Goal: Task Accomplishment & Management: Manage account settings

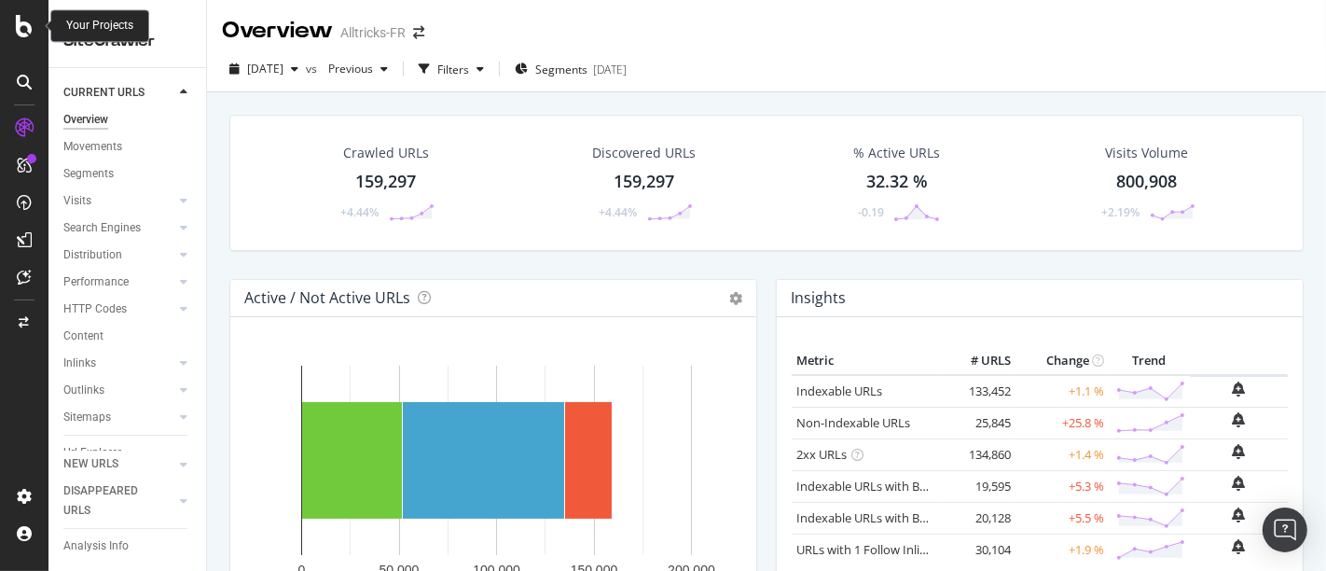
click at [26, 27] on icon at bounding box center [24, 26] width 17 height 22
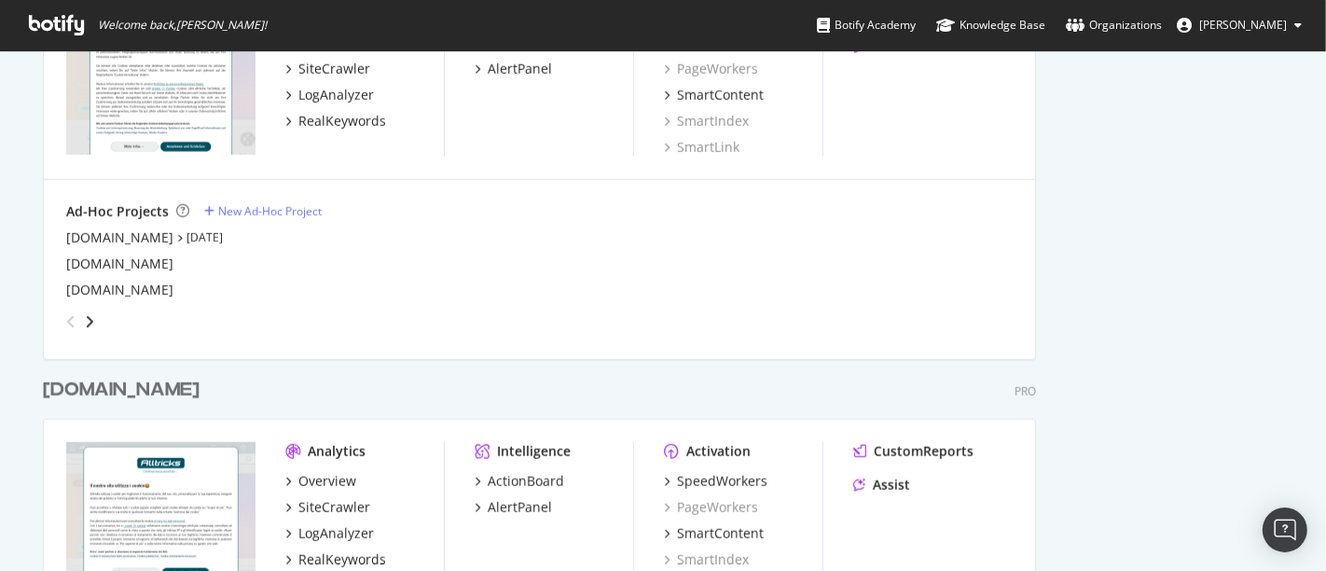
scroll to position [1449, 0]
click at [187, 238] on link "[DATE]" at bounding box center [205, 238] width 36 height 16
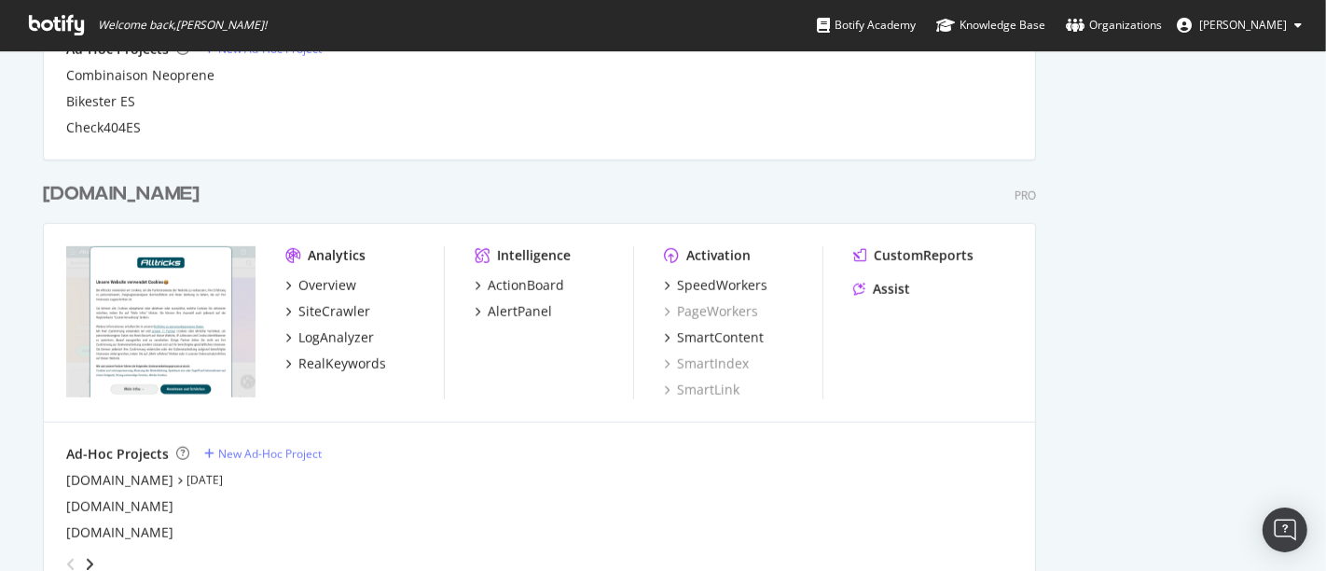
scroll to position [1222, 0]
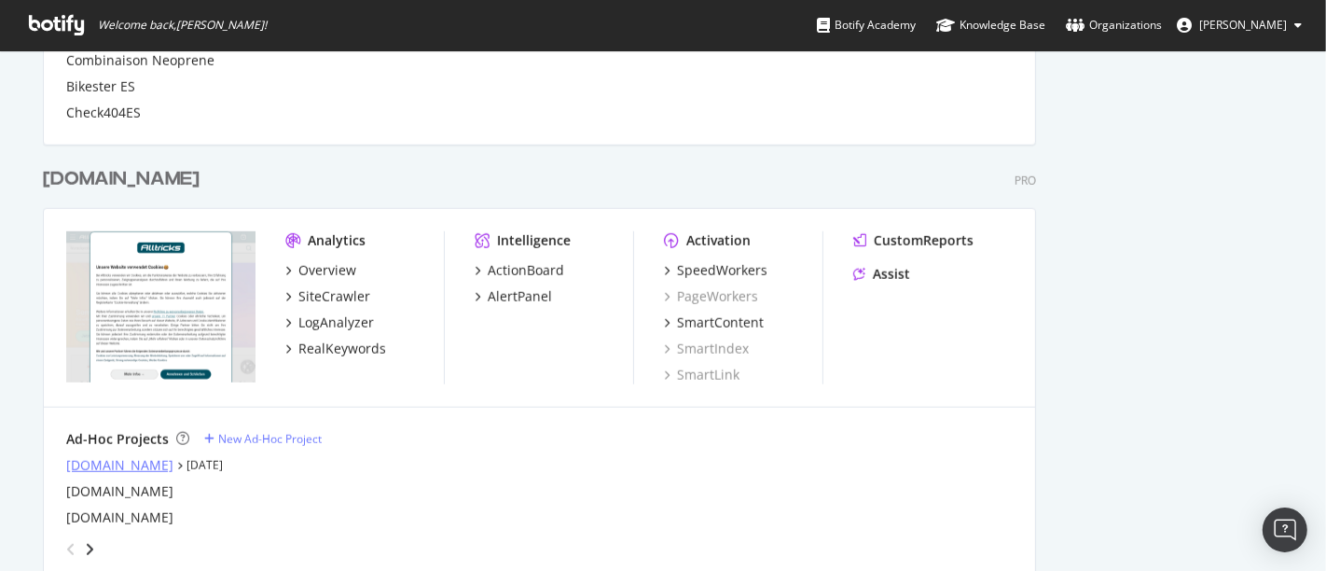
click at [102, 460] on div "[DOMAIN_NAME]" at bounding box center [119, 465] width 107 height 19
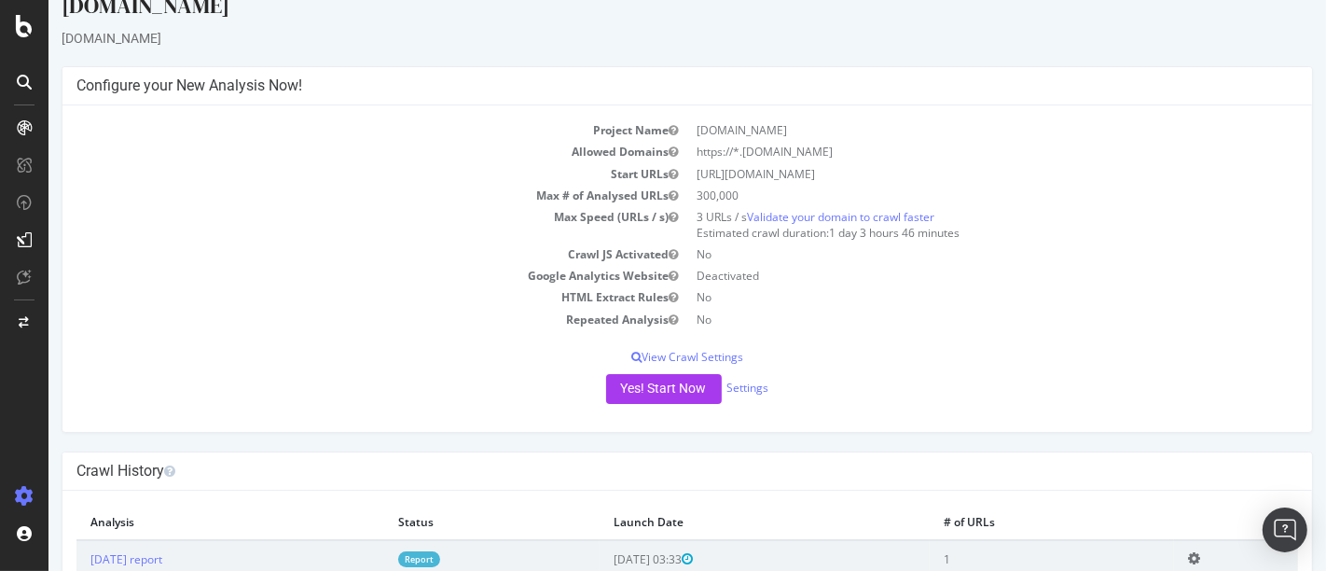
scroll to position [35, 0]
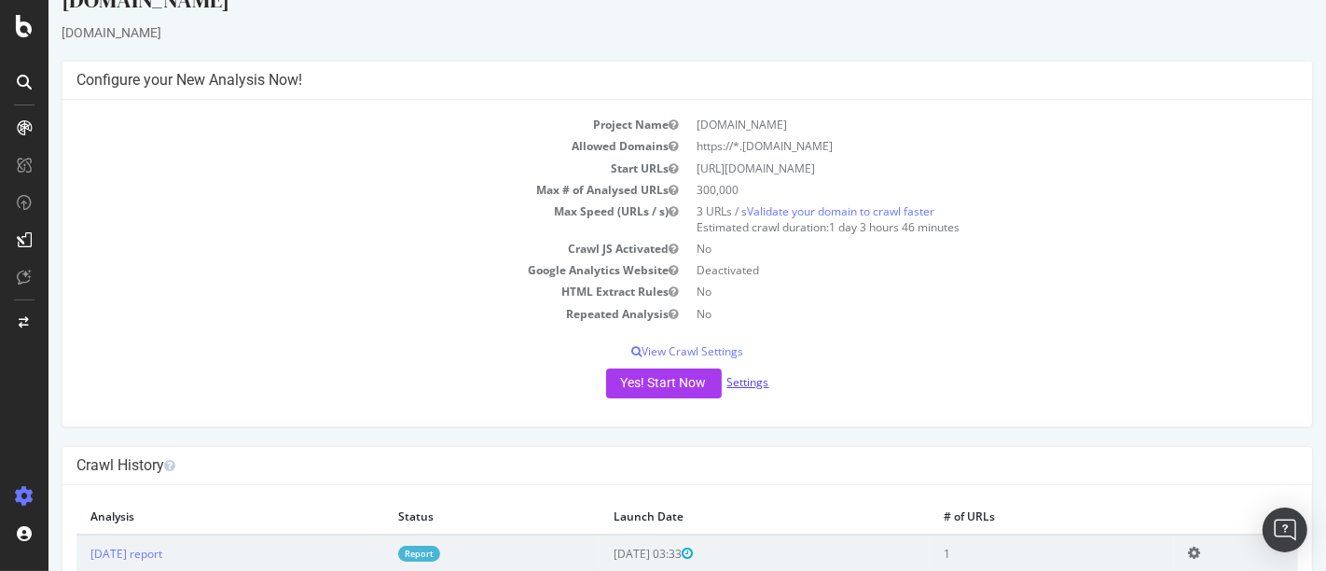
click at [742, 380] on link "Settings" at bounding box center [748, 382] width 42 height 16
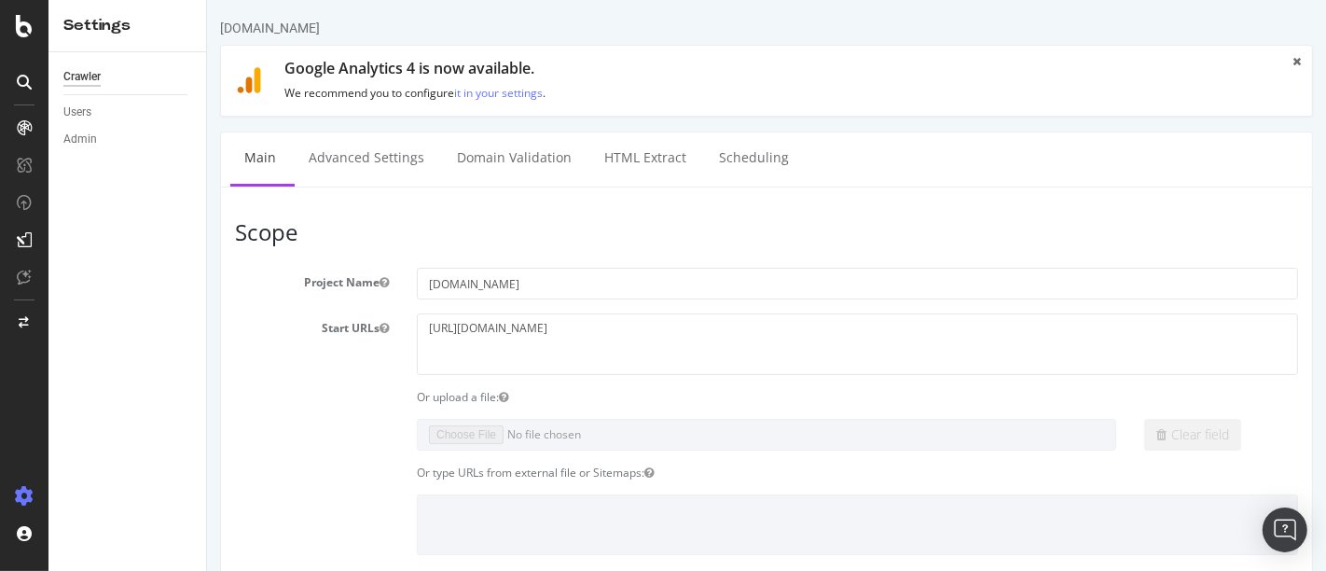
scroll to position [4, 0]
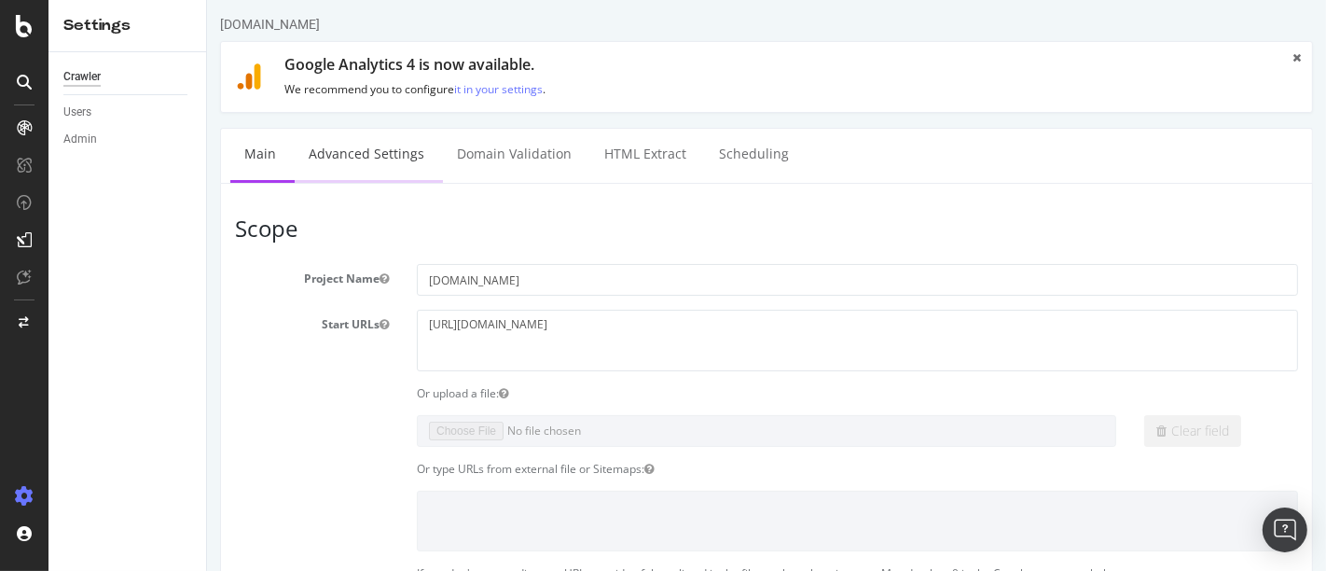
click at [344, 150] on link "Advanced Settings" at bounding box center [366, 154] width 144 height 51
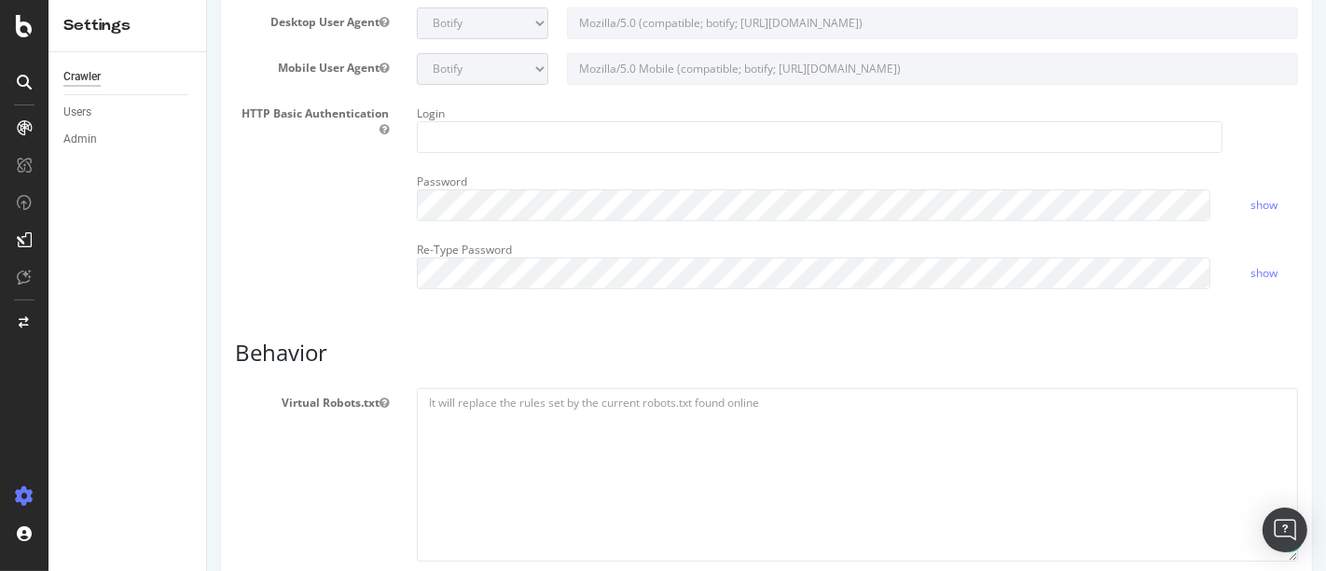
scroll to position [508, 0]
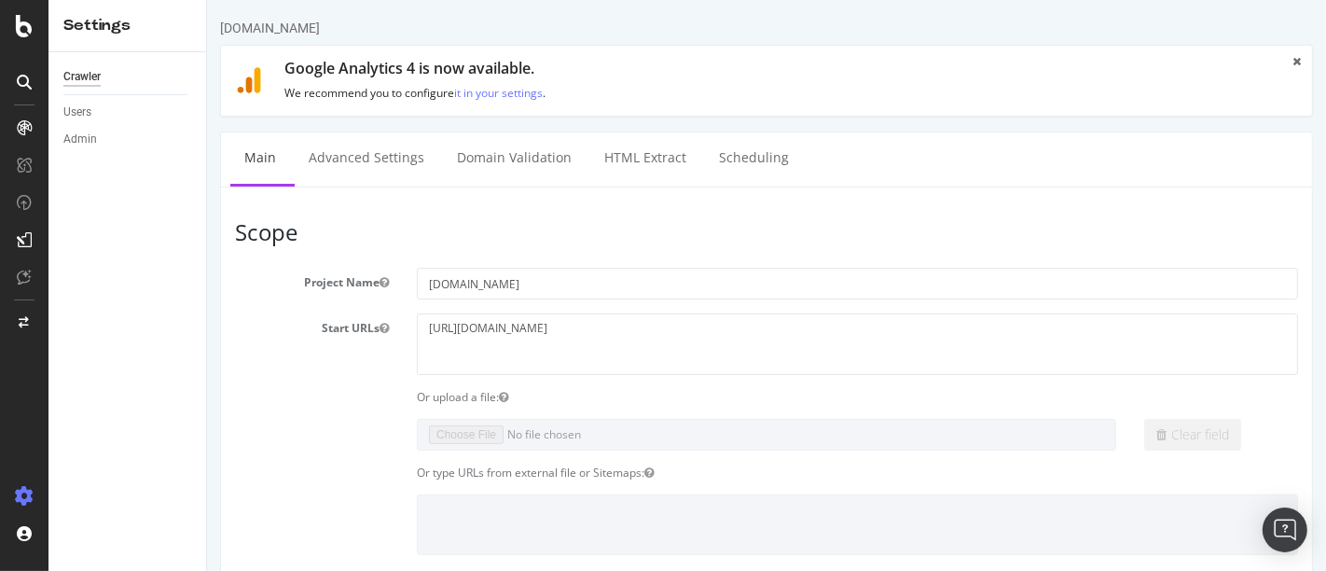
scroll to position [101, 0]
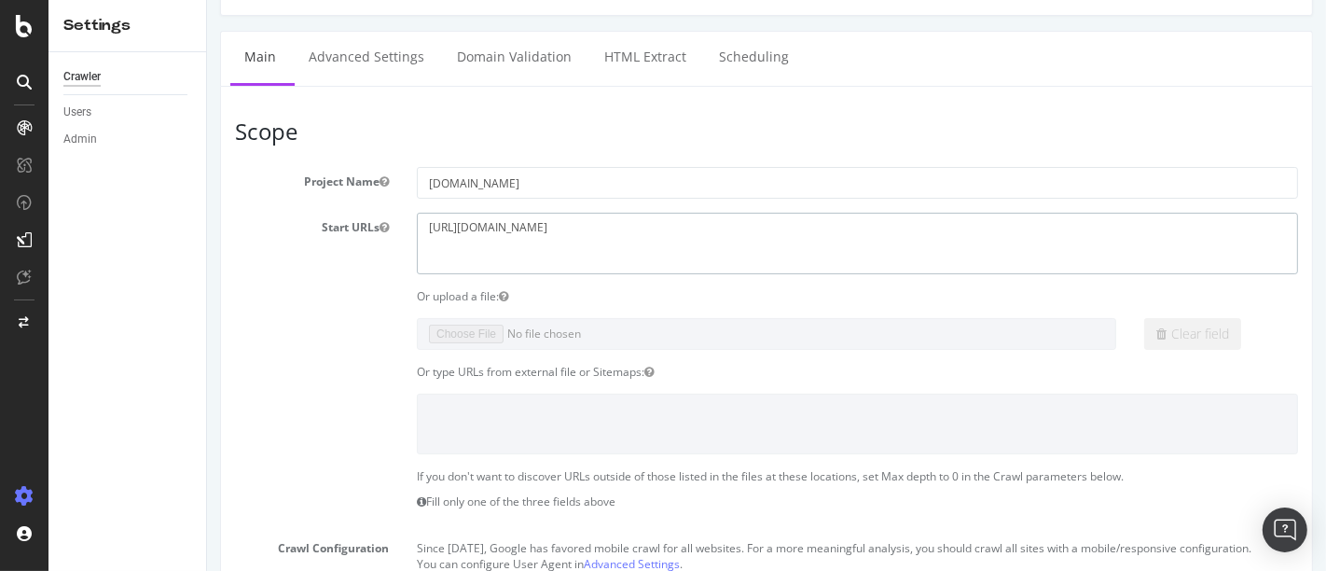
click at [584, 225] on textarea "[URL][DOMAIN_NAME]" at bounding box center [857, 243] width 882 height 61
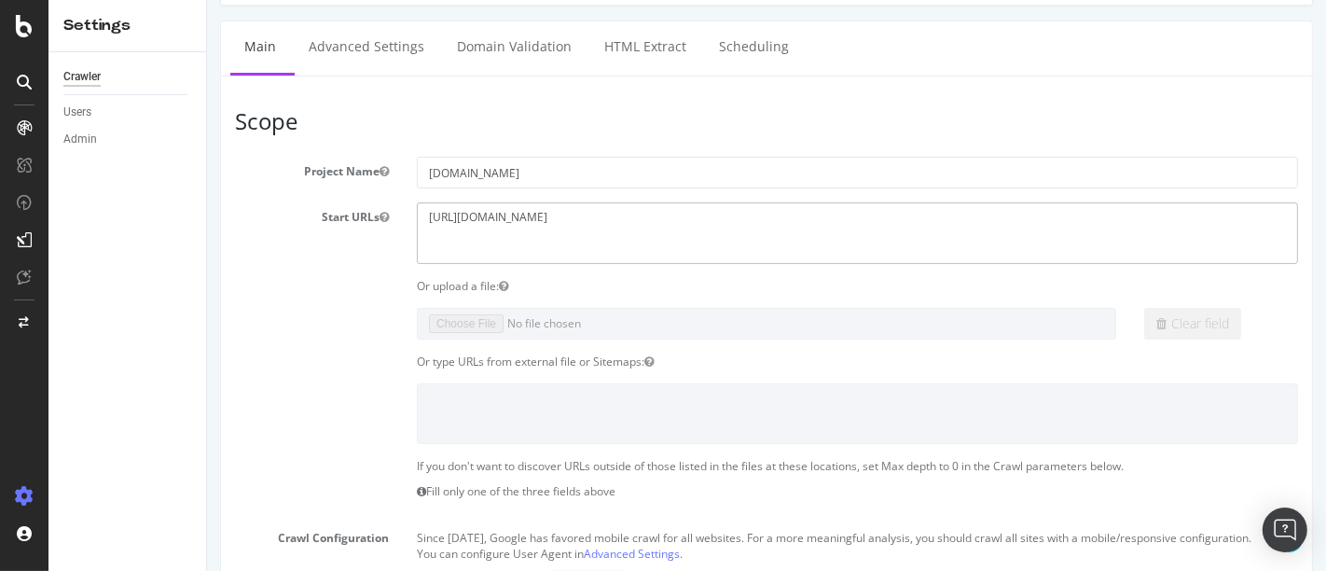
scroll to position [0, 0]
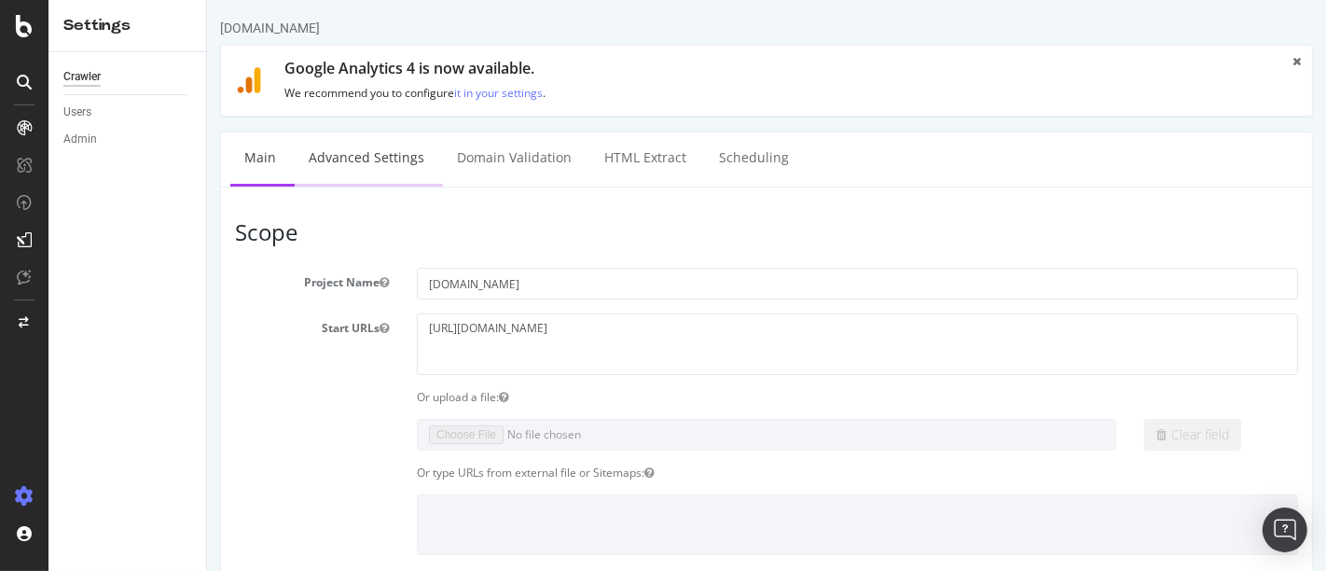
click at [385, 145] on link "Advanced Settings" at bounding box center [366, 157] width 144 height 51
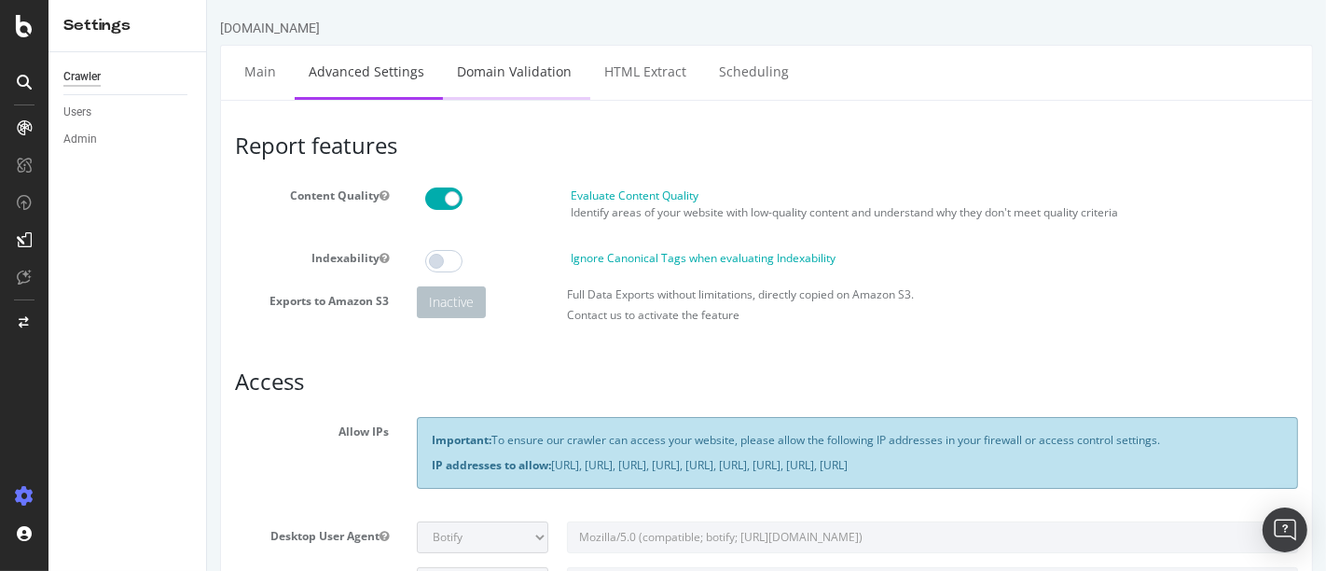
type input "victor_alltricks"
drag, startPoint x: 515, startPoint y: 60, endPoint x: 742, endPoint y: 80, distance: 227.6
click at [516, 59] on link "Domain Validation" at bounding box center [513, 71] width 143 height 51
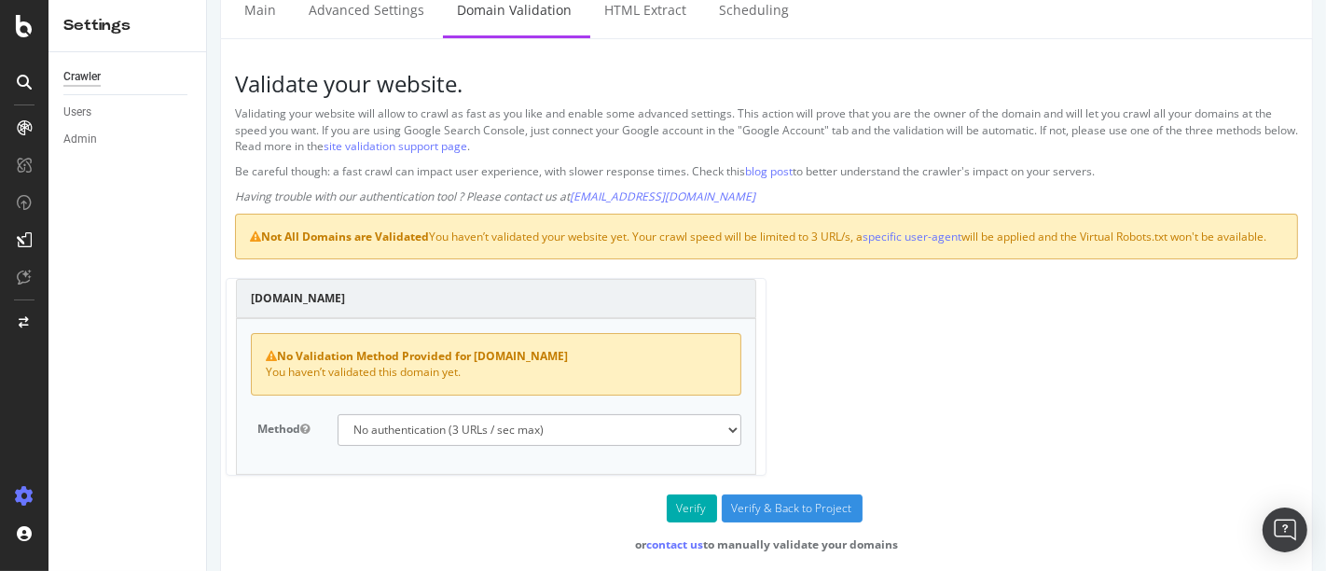
scroll to position [96, 0]
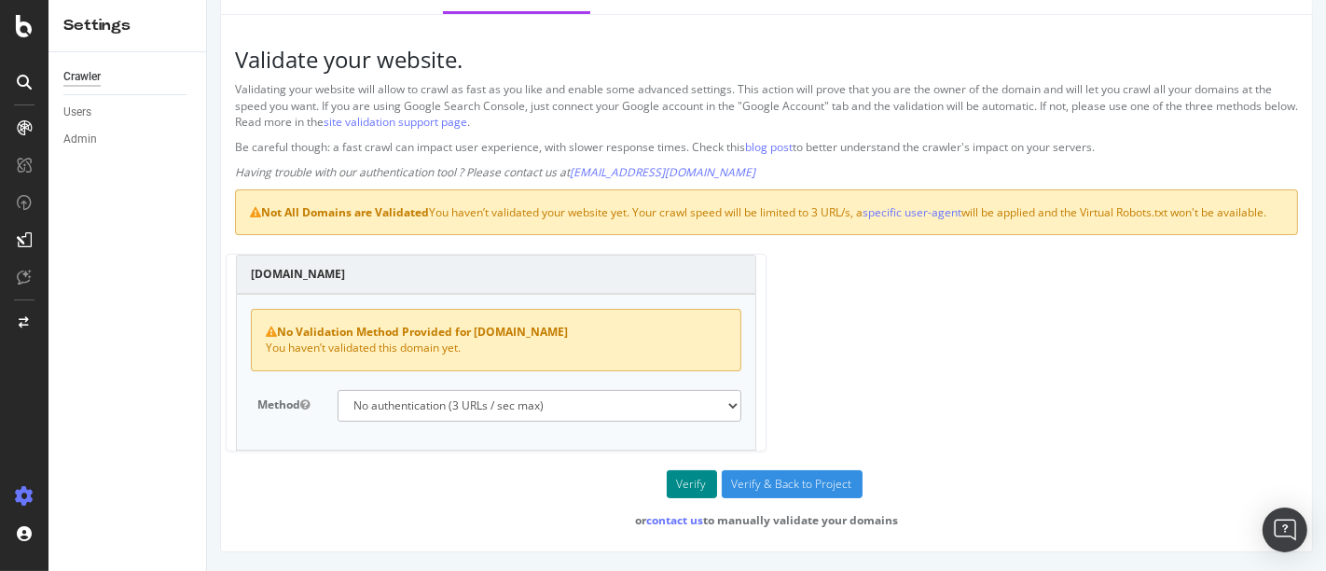
click at [687, 489] on button "Verify" at bounding box center [691, 484] width 50 height 28
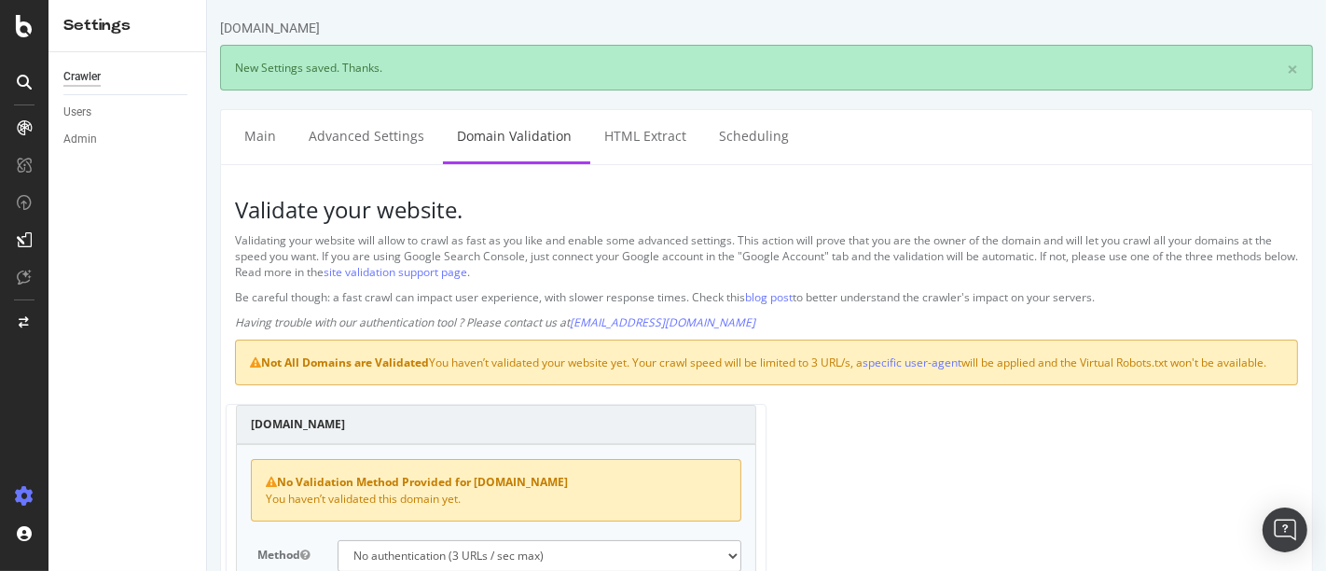
scroll to position [160, 0]
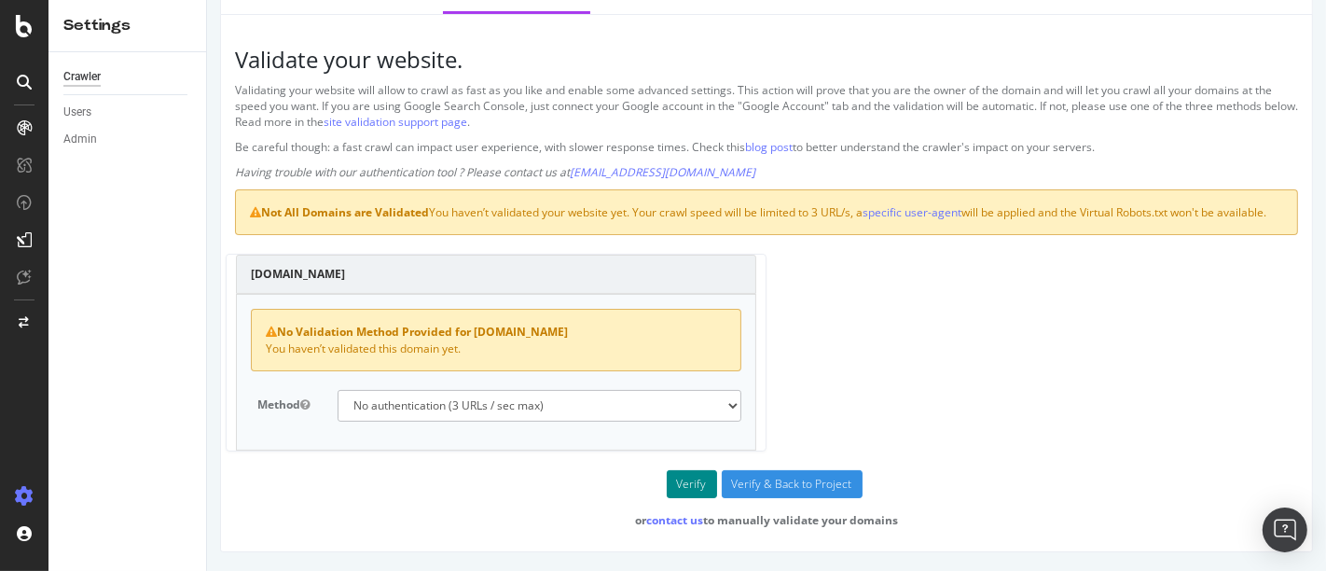
click at [675, 480] on button "Verify" at bounding box center [691, 484] width 50 height 28
click at [517, 409] on select "No authentication (3 URLs / sec max) DNS Text field (fast!) File's at site root…" at bounding box center [539, 406] width 404 height 32
click at [337, 391] on select "No authentication (3 URLs / sec max) DNS Text field (fast!) File's at site root…" at bounding box center [539, 406] width 404 height 32
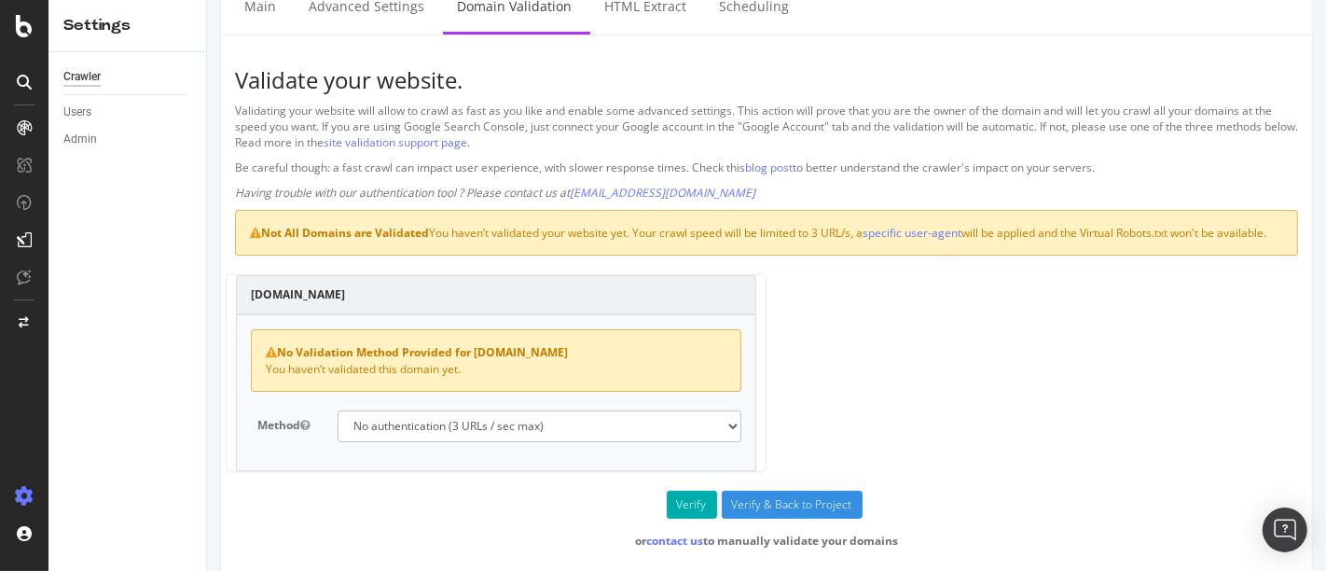
scroll to position [117, 0]
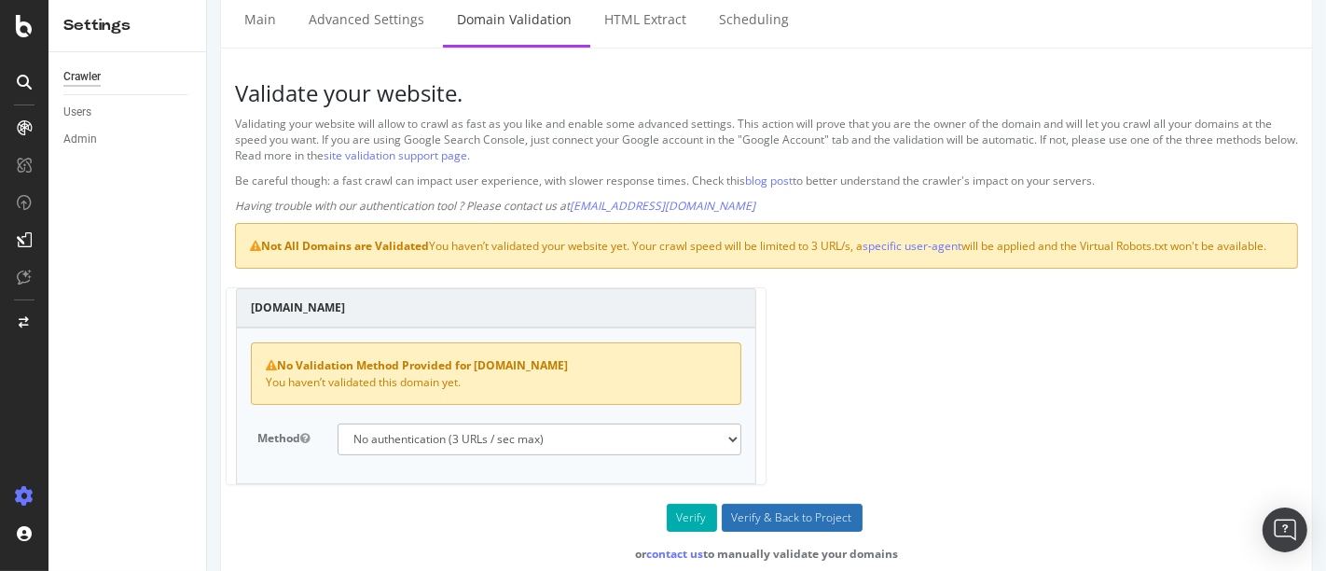
click at [771, 526] on input "Verify & Back to Project" at bounding box center [791, 518] width 141 height 28
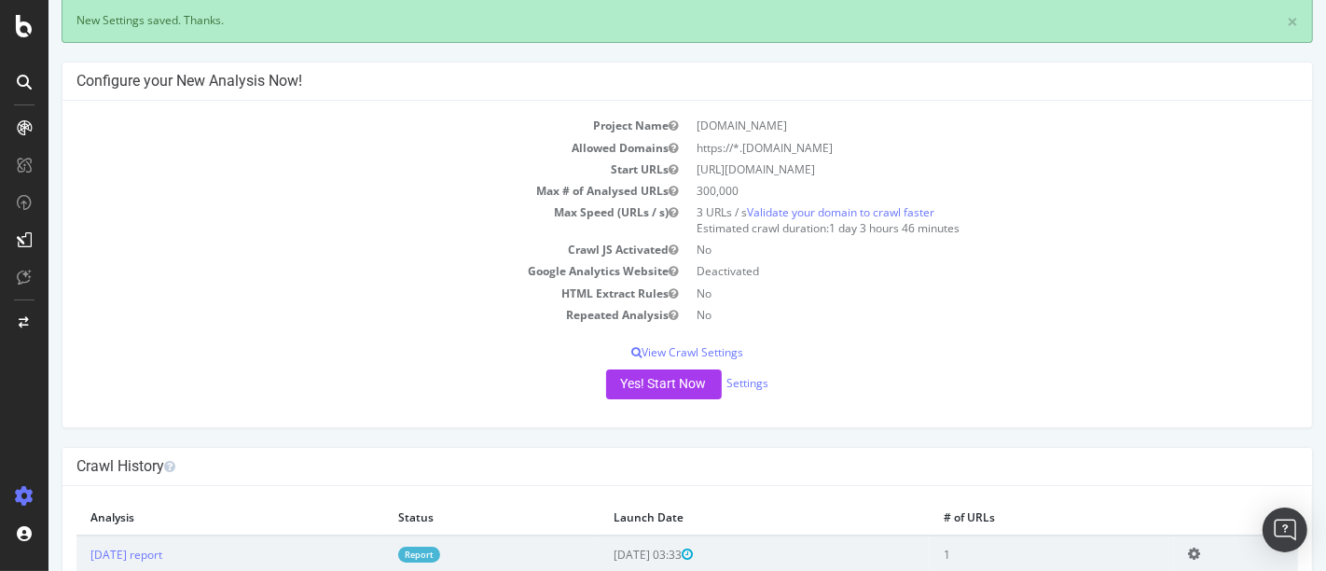
scroll to position [104, 0]
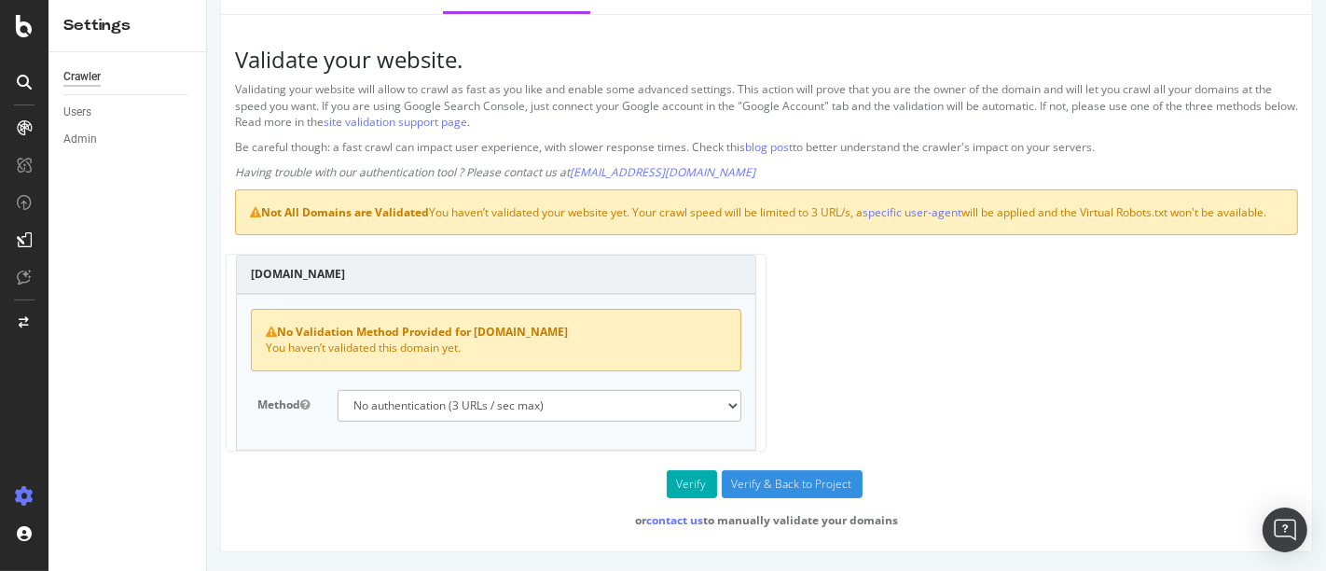
scroll to position [94, 0]
click at [527, 410] on select "No authentication (3 URLs / sec max) DNS Text field (fast!) File's at site root…" at bounding box center [539, 406] width 404 height 32
click at [639, 395] on select "No authentication (3 URLs / sec max) DNS Text field (fast!) File's at site root…" at bounding box center [539, 406] width 404 height 32
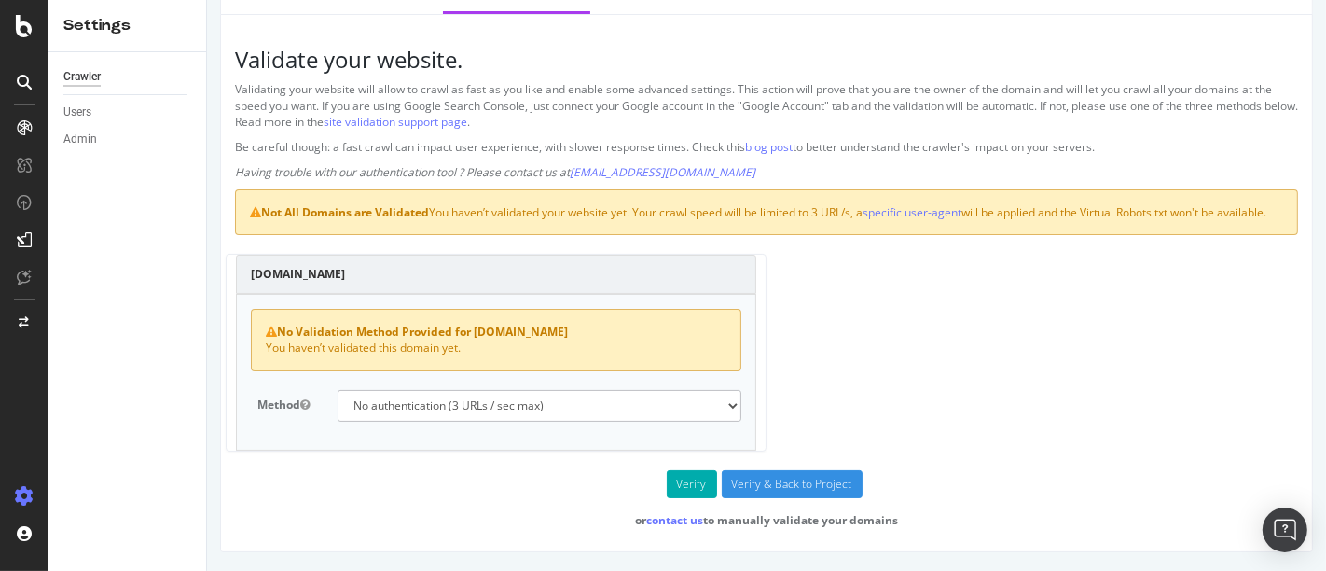
click at [841, 344] on div "[DOMAIN_NAME] No Validation Method Provided for [DOMAIN_NAME] You haven’t valid…" at bounding box center [766, 361] width 1082 height 215
click at [450, 340] on strong "No Validation Method Provided for [DOMAIN_NAME]" at bounding box center [416, 332] width 302 height 16
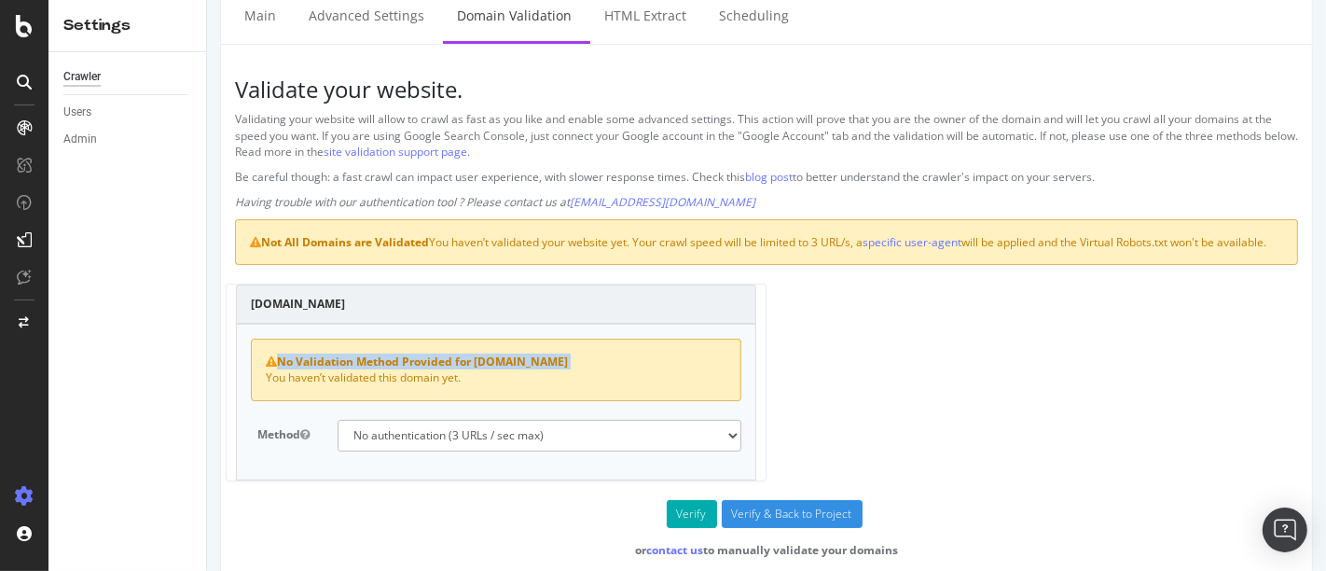
scroll to position [35, 0]
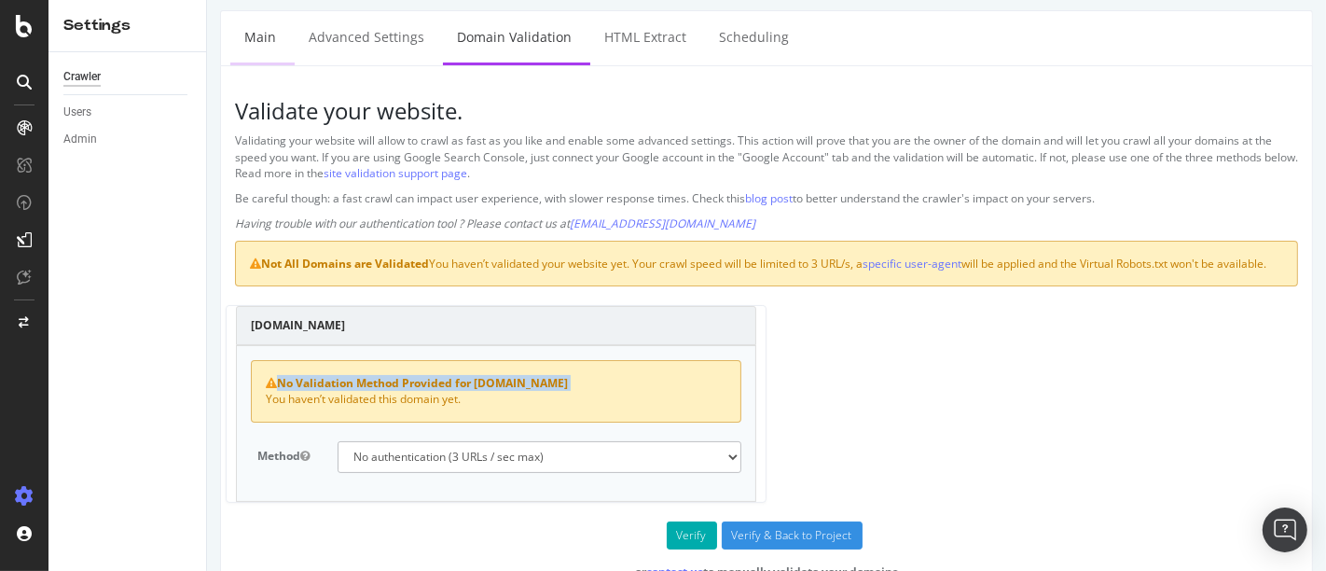
click at [259, 37] on link "Main" at bounding box center [259, 36] width 60 height 51
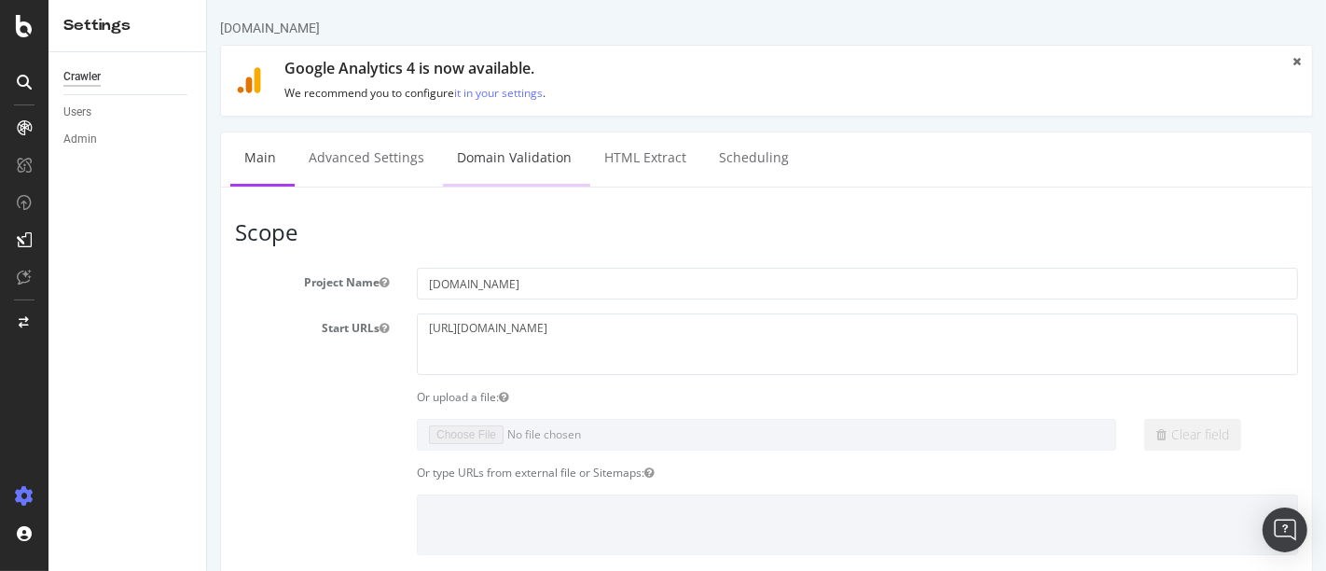
click at [496, 146] on link "Domain Validation" at bounding box center [513, 157] width 143 height 51
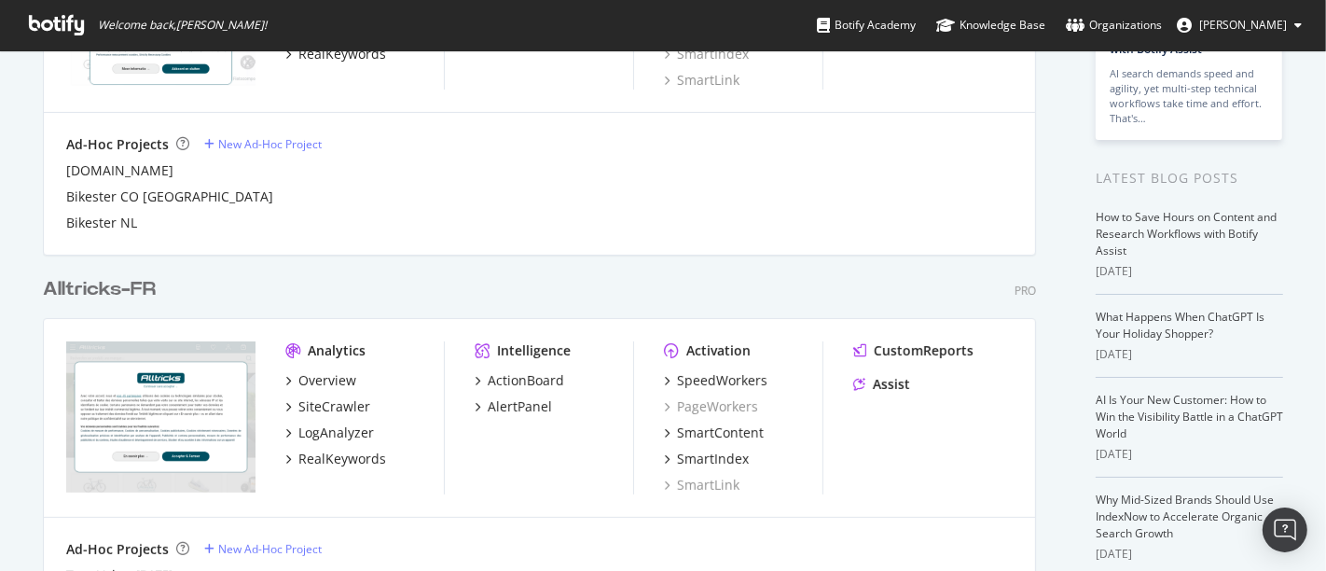
scroll to position [225, 0]
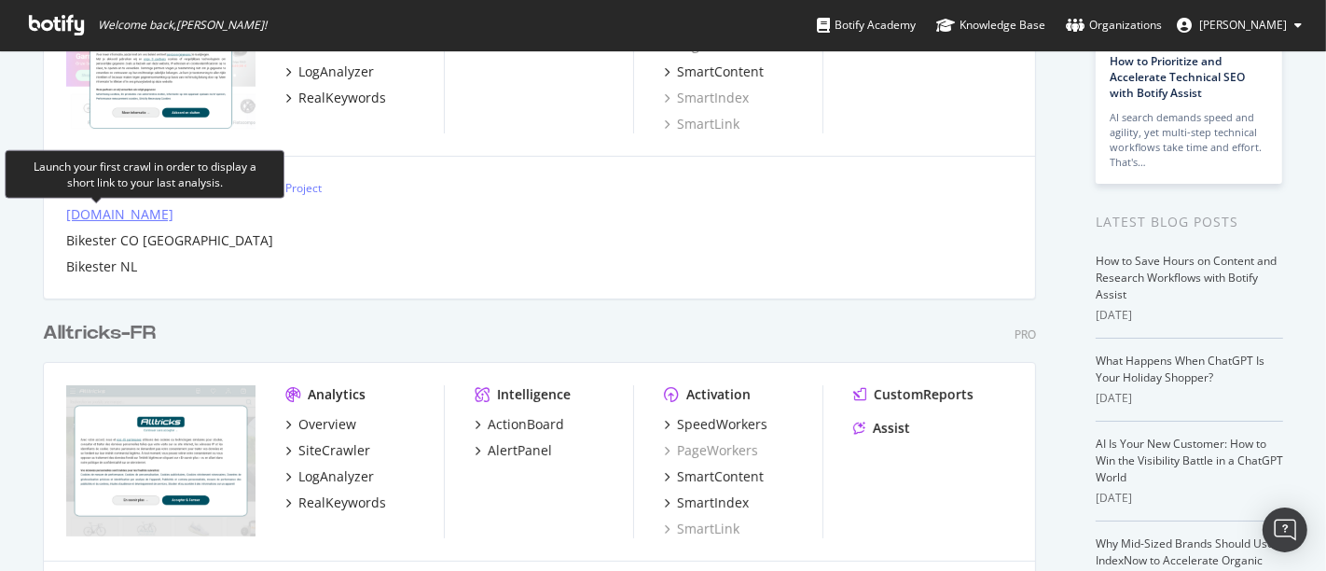
click at [85, 212] on div "[DOMAIN_NAME]" at bounding box center [119, 214] width 107 height 19
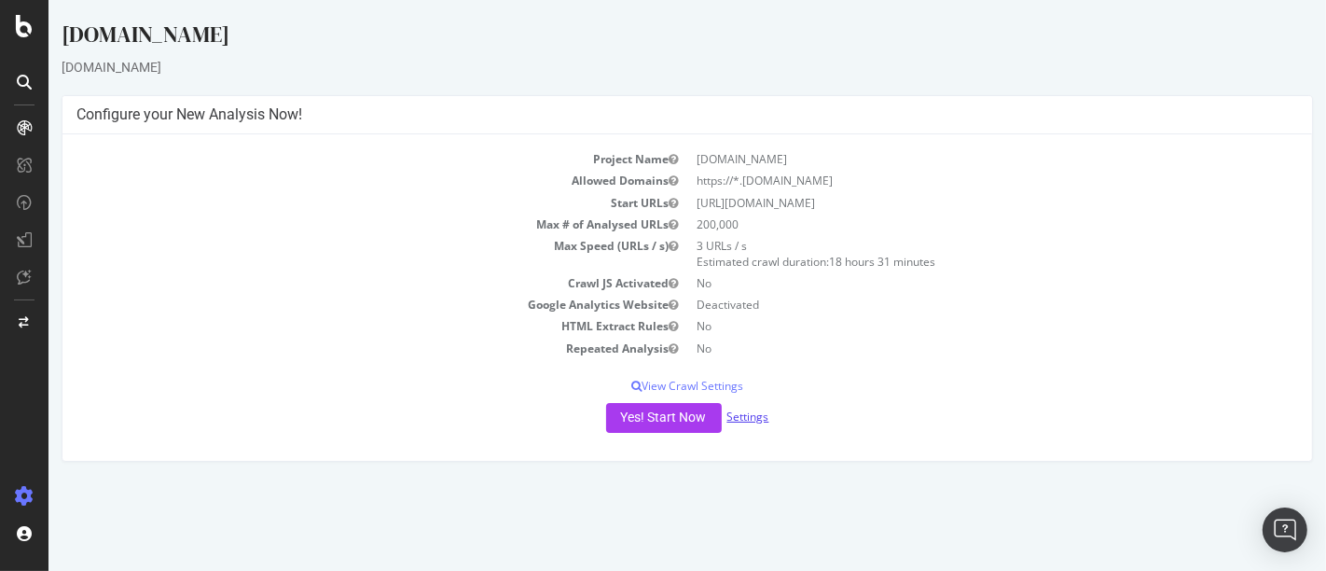
click at [748, 420] on link "Settings" at bounding box center [748, 417] width 42 height 16
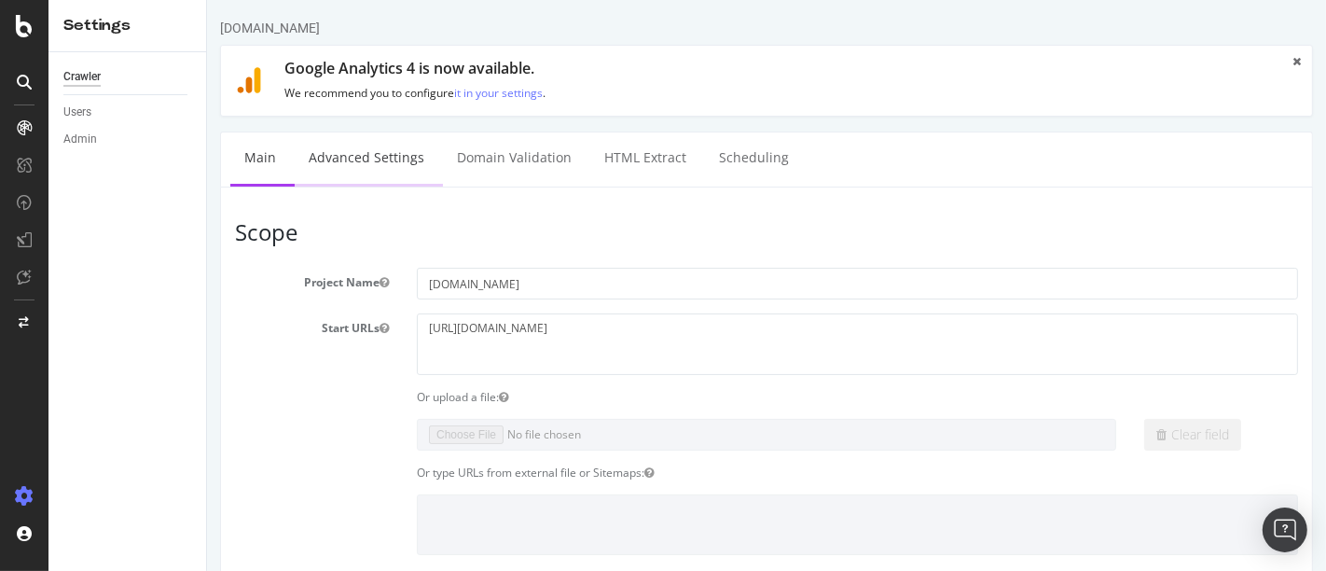
click at [349, 161] on link "Advanced Settings" at bounding box center [366, 157] width 144 height 51
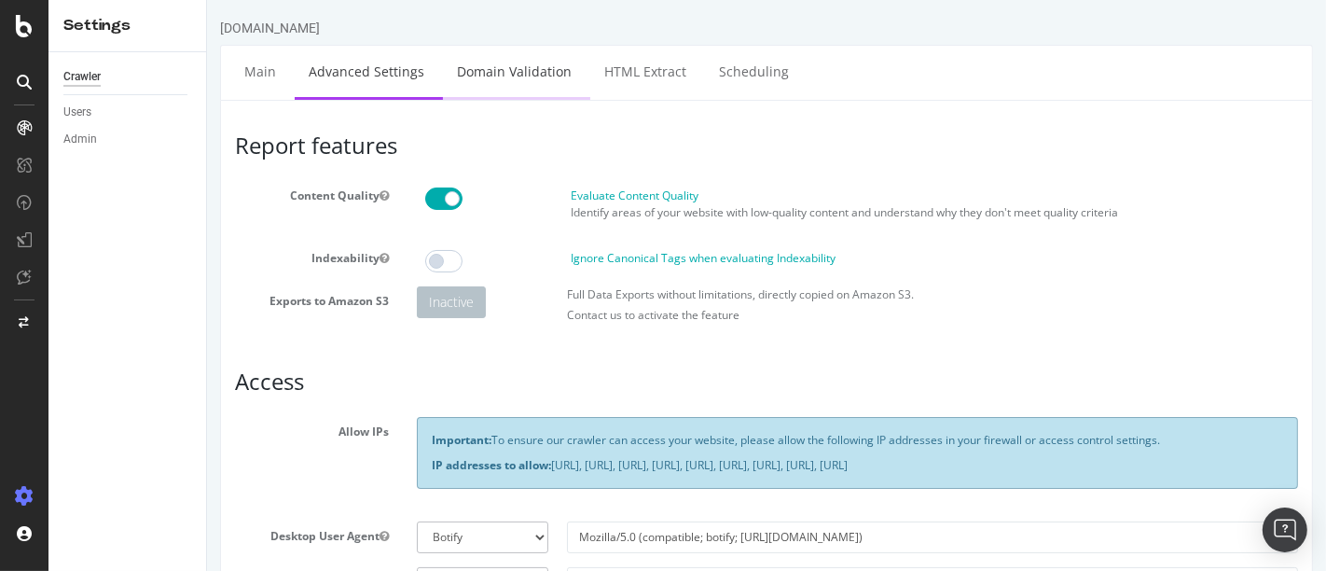
type input "victor_alltricks"
click at [503, 82] on link "Domain Validation" at bounding box center [513, 71] width 143 height 51
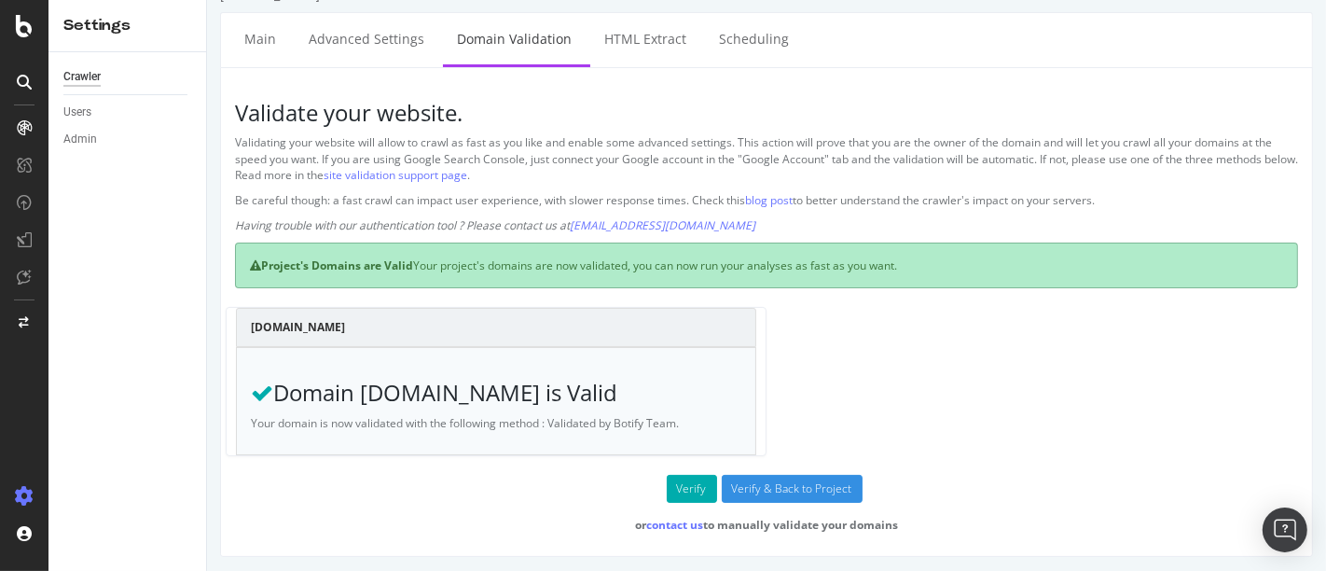
scroll to position [32, 0]
click at [617, 25] on link "HTML Extract" at bounding box center [645, 39] width 110 height 51
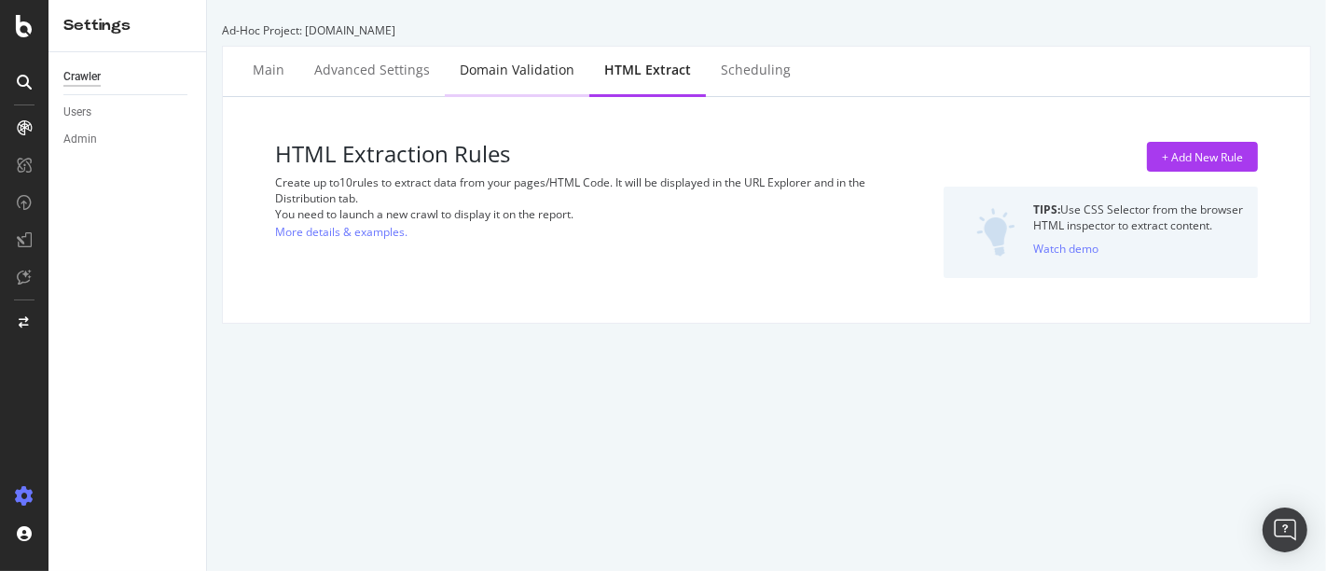
click at [501, 54] on div "Domain Validation" at bounding box center [517, 71] width 145 height 51
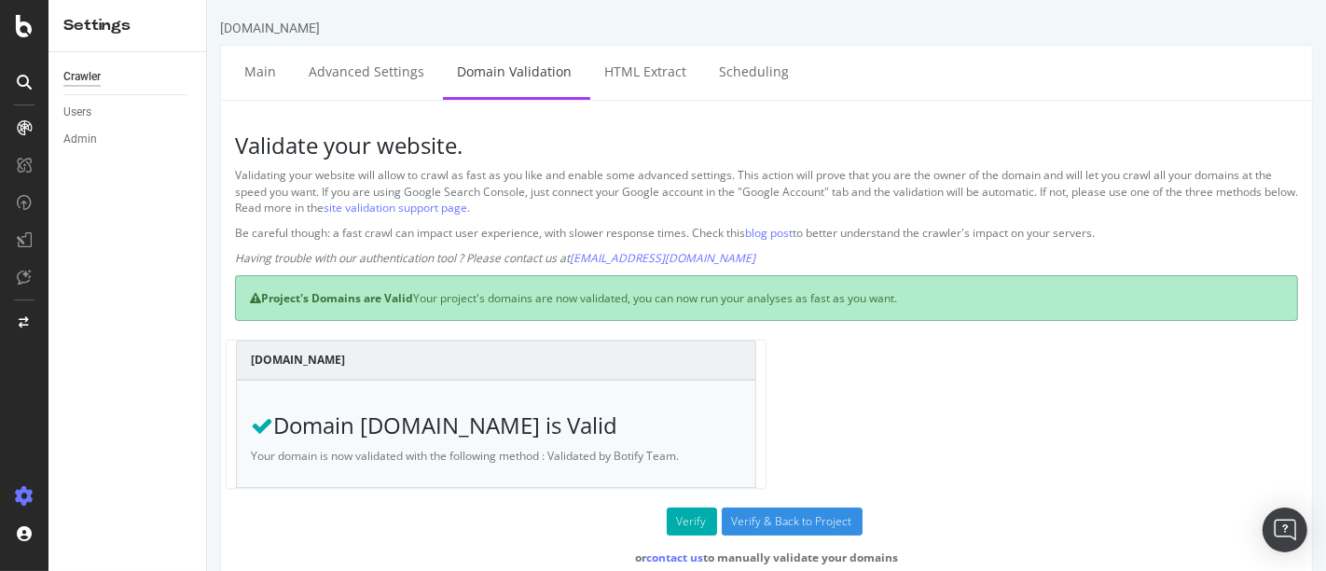
scroll to position [33, 0]
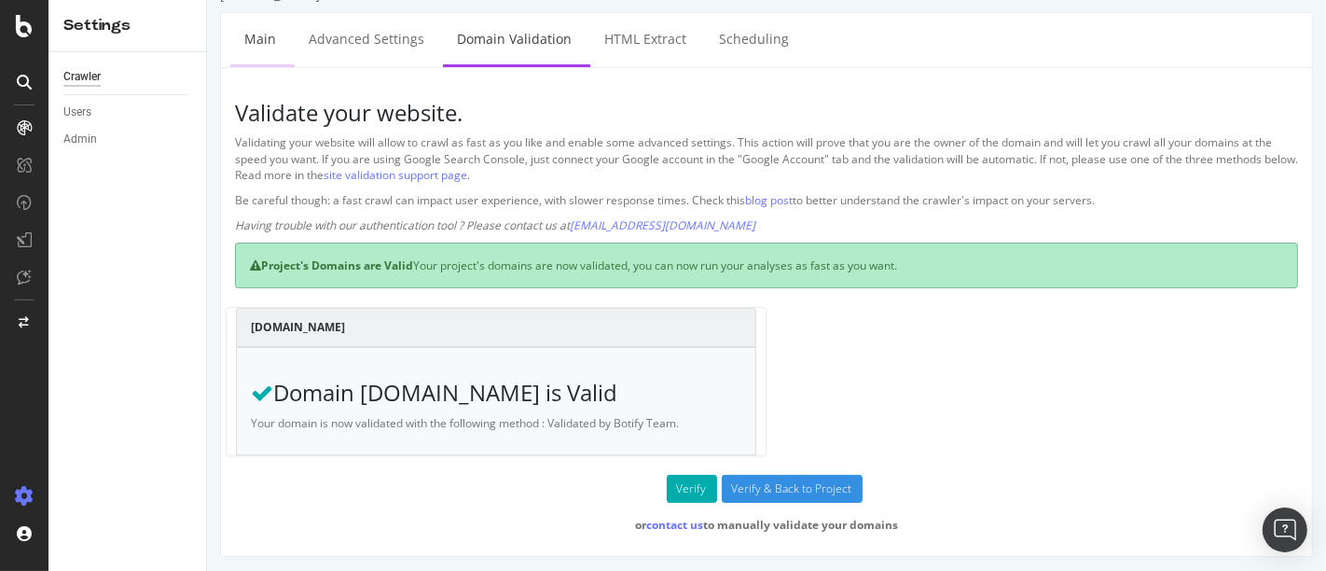
click at [242, 44] on link "Main" at bounding box center [259, 38] width 60 height 51
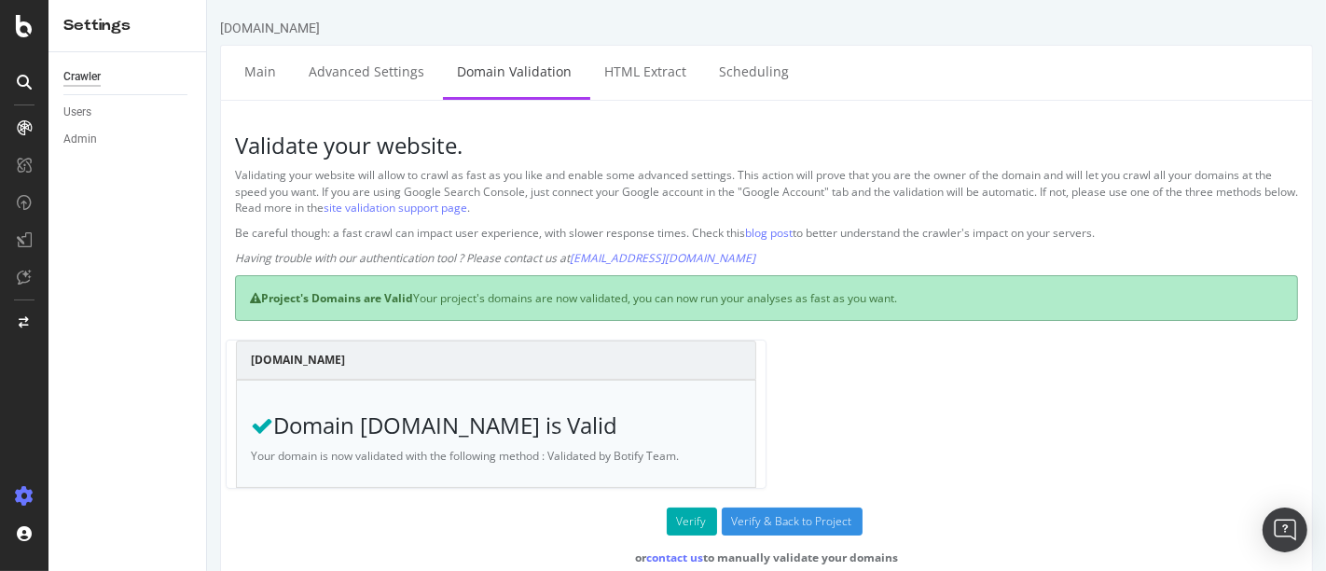
scroll to position [33, 0]
